Goal: Check status: Verify the current state of an ongoing process or item

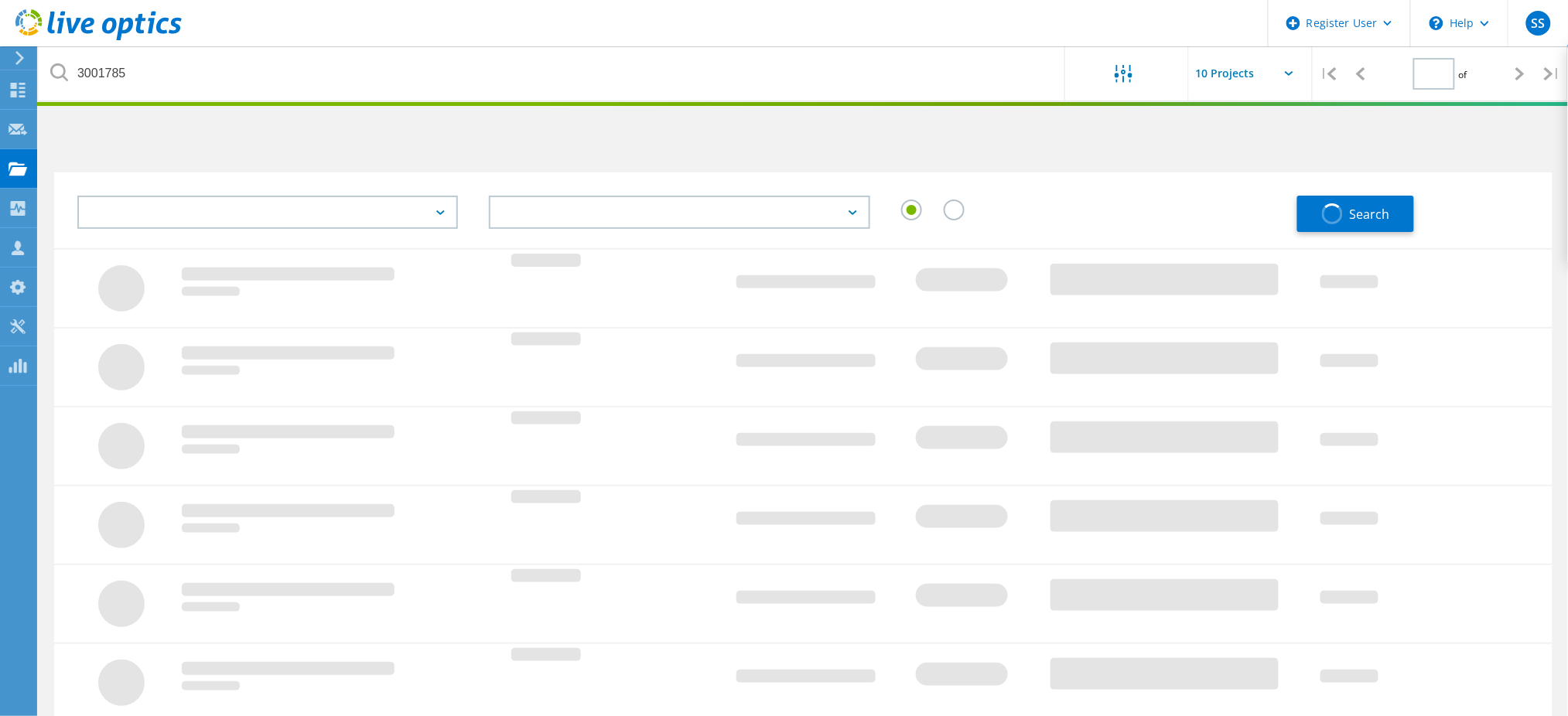
type input "1"
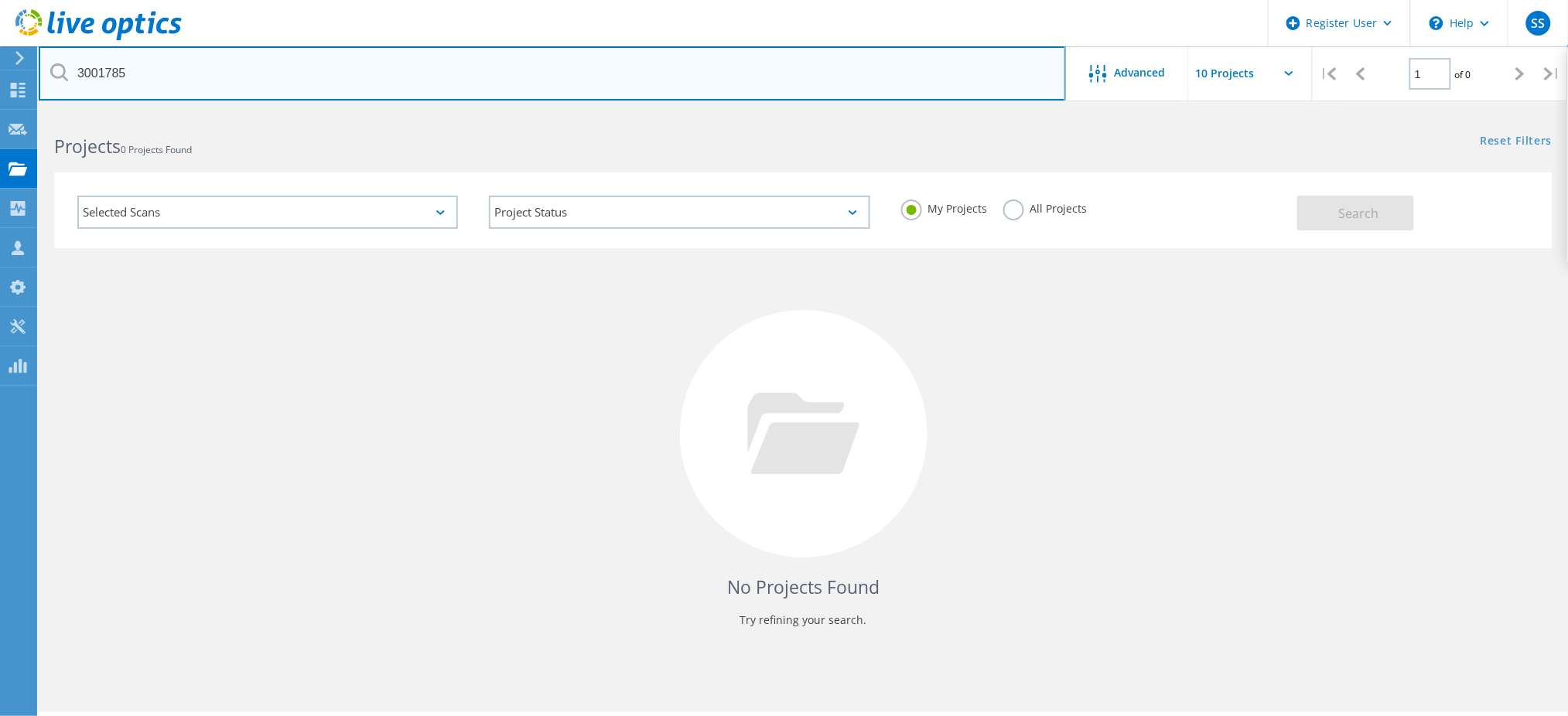
click at [89, 82] on input "3001785" at bounding box center [552, 73] width 1027 height 54
paste input "145139"
type input "1451395"
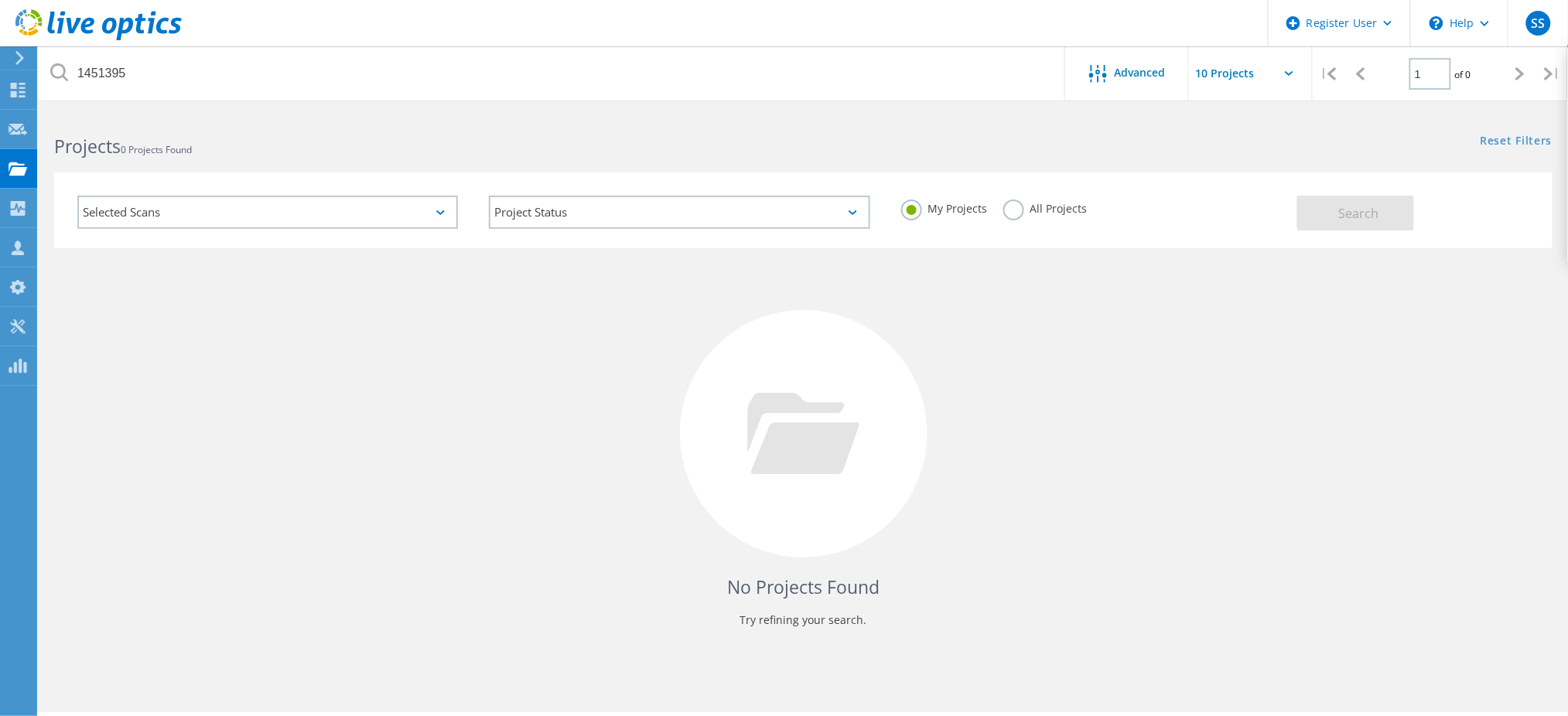
click at [1013, 207] on label "All Projects" at bounding box center [1046, 206] width 84 height 14
click at [0, 0] on input "All Projects" at bounding box center [0, 0] width 0 height 0
click at [1360, 206] on span "Search" at bounding box center [1359, 213] width 41 height 17
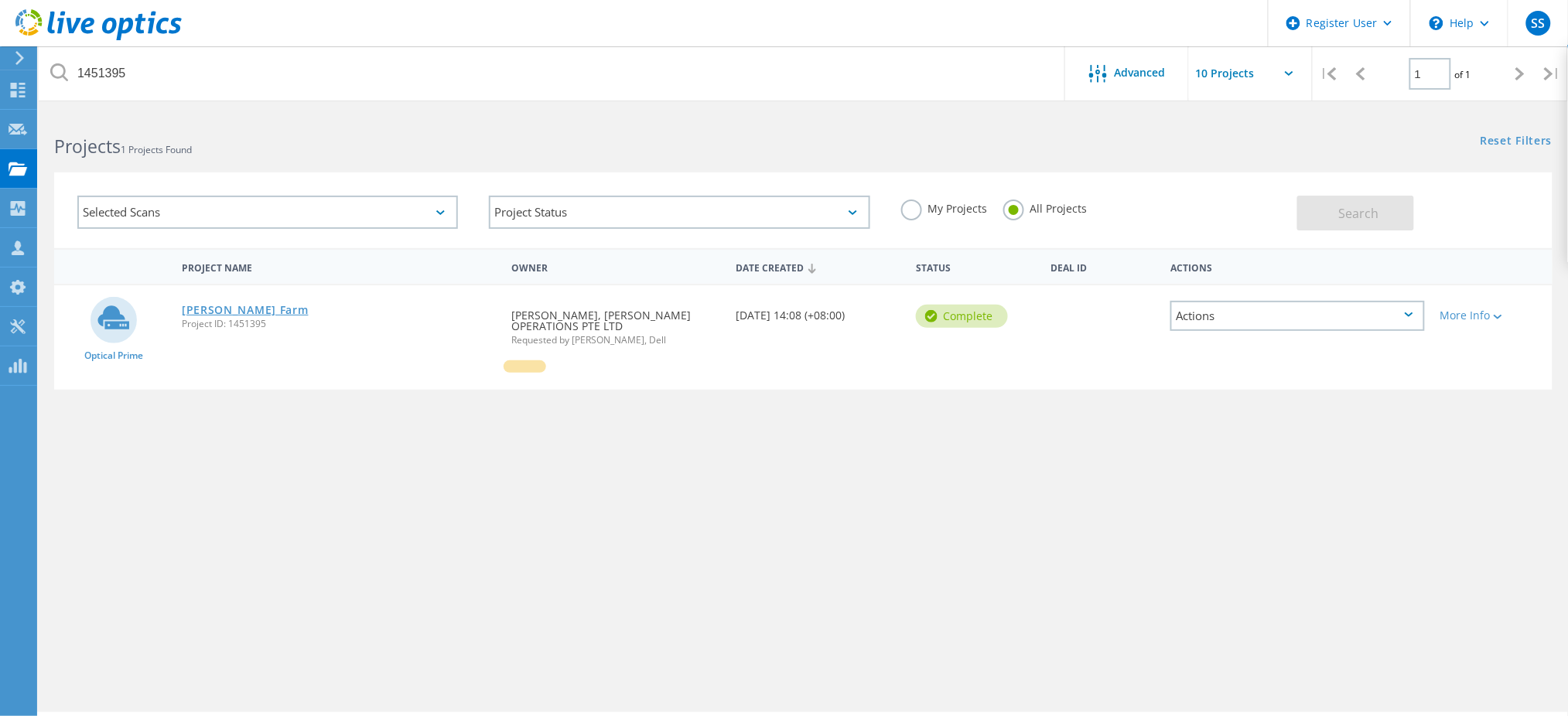
click at [244, 310] on link "[PERSON_NAME] Farm" at bounding box center [245, 310] width 127 height 11
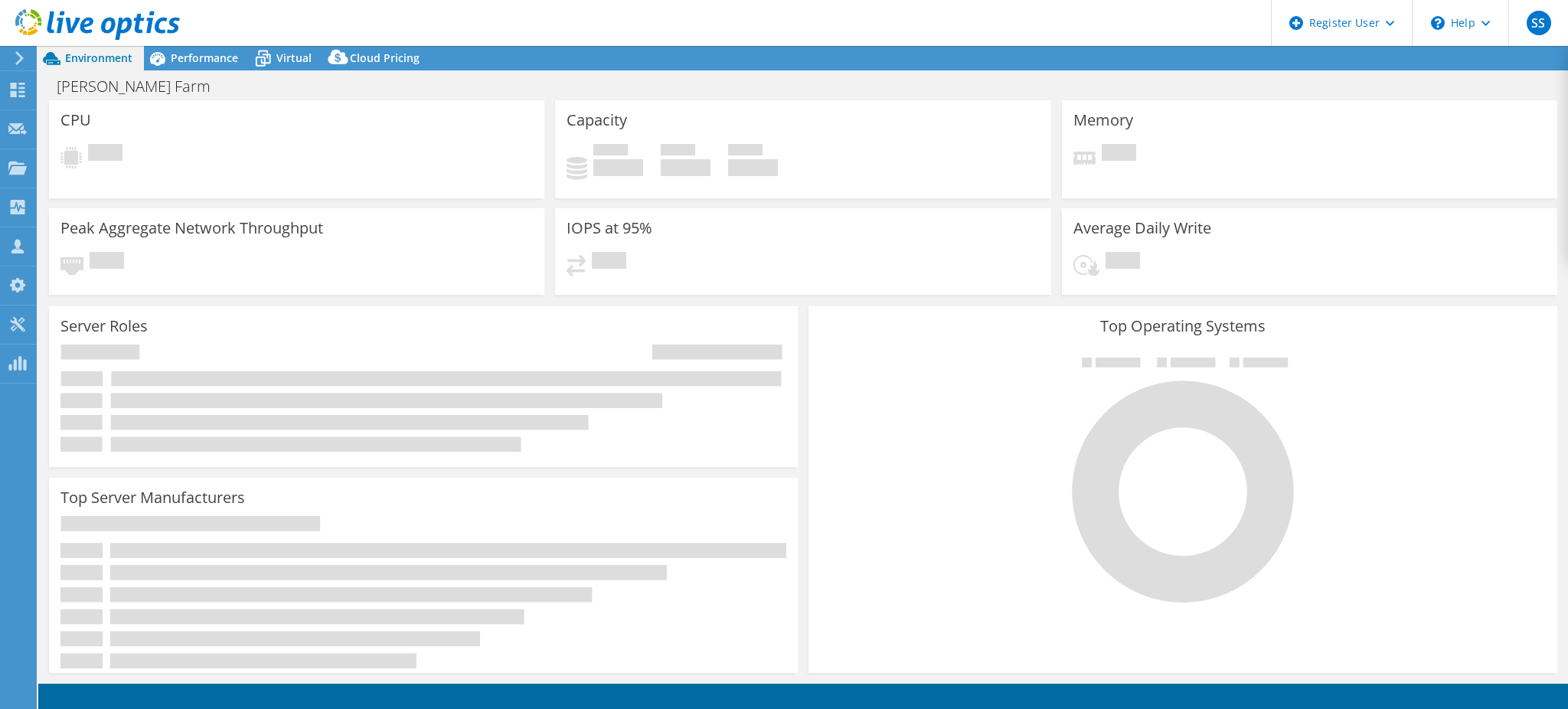
select select "[GEOGRAPHIC_DATA]"
select select "USD"
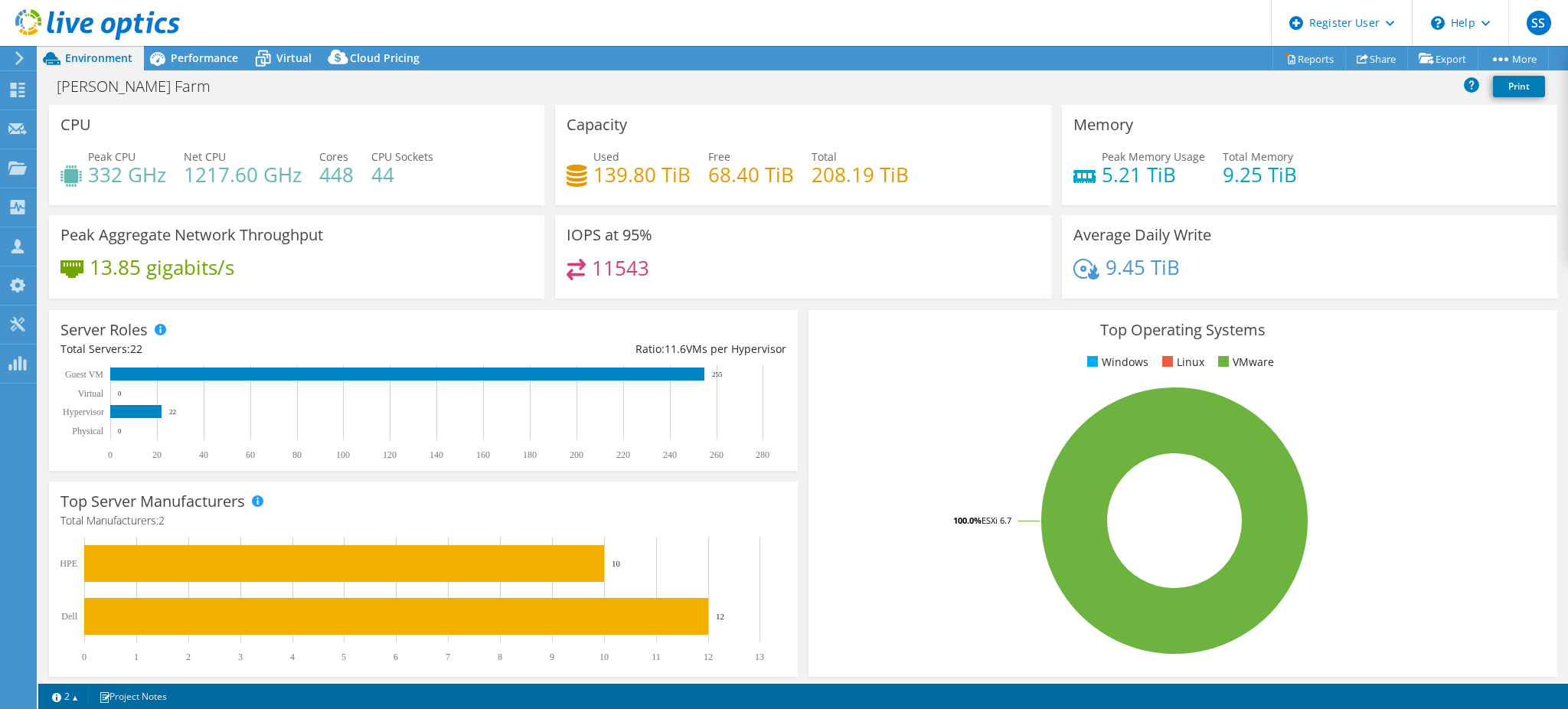
scroll to position [1, 0]
